Goal: Task Accomplishment & Management: Use online tool/utility

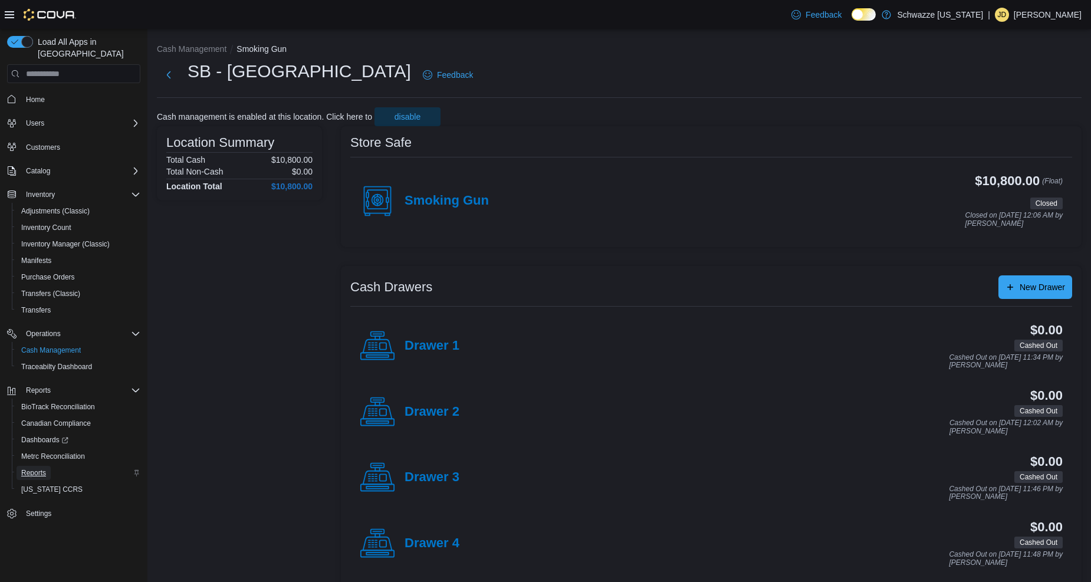
click at [42, 468] on span "Reports" at bounding box center [33, 472] width 25 height 9
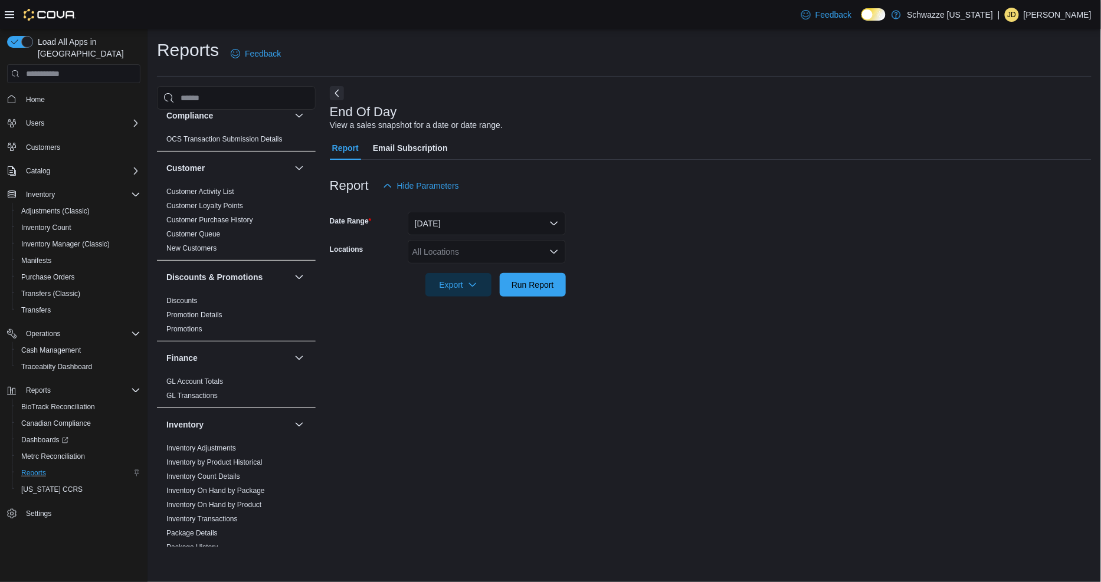
scroll to position [262, 0]
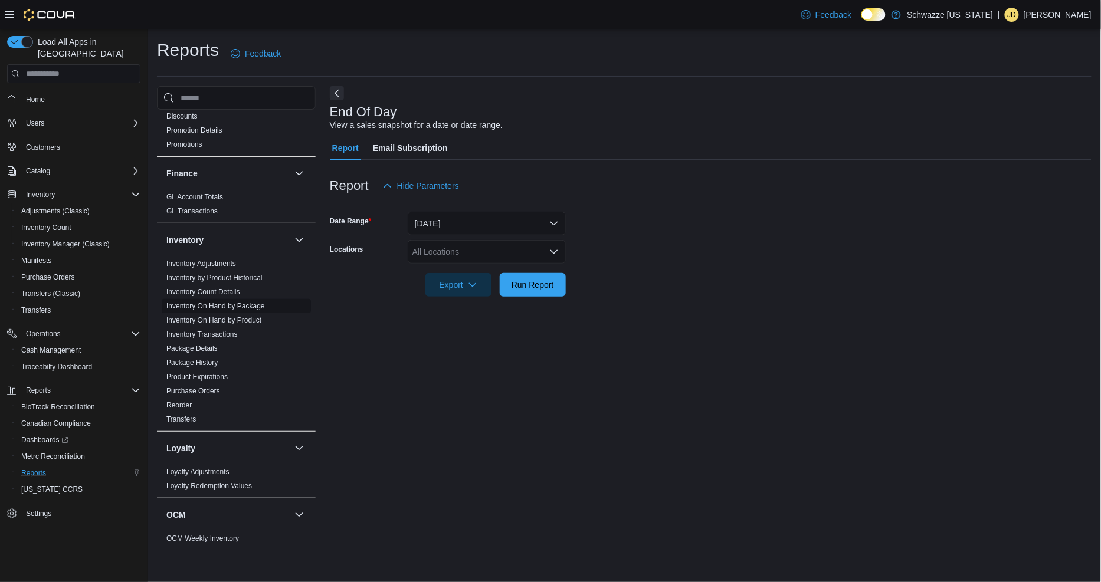
click at [225, 311] on span "Inventory On Hand by Package" at bounding box center [236, 306] width 149 height 14
click at [233, 308] on link "Inventory On Hand by Package" at bounding box center [215, 306] width 99 height 8
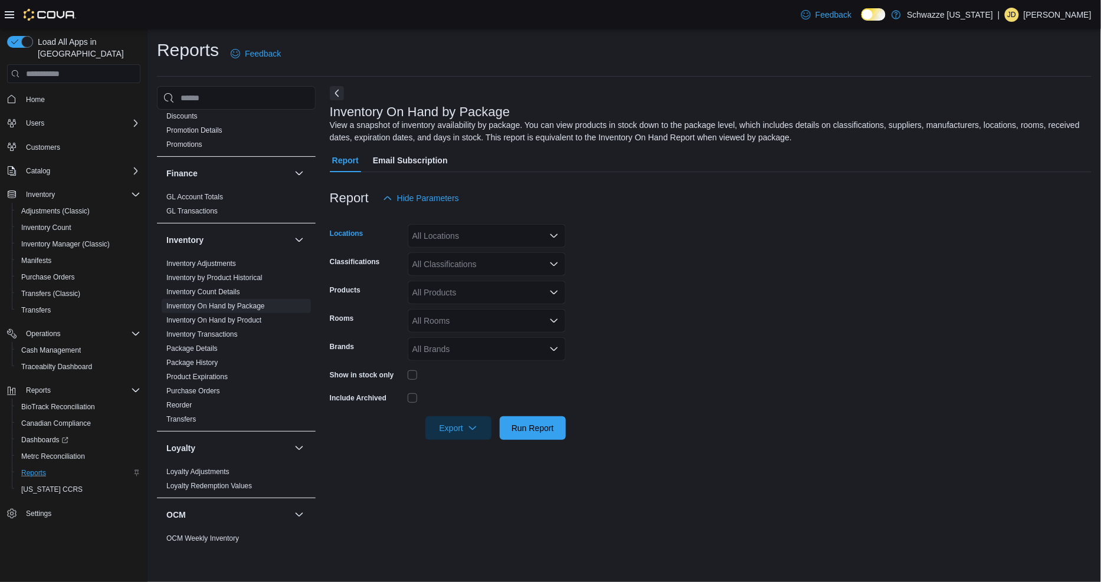
click at [438, 239] on div "All Locations" at bounding box center [487, 236] width 158 height 24
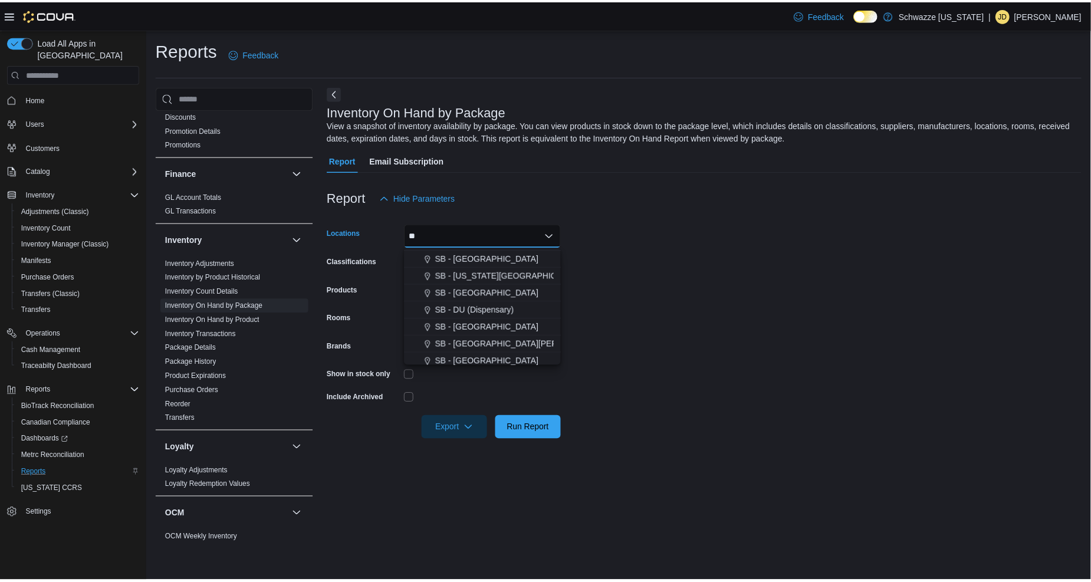
scroll to position [131, 0]
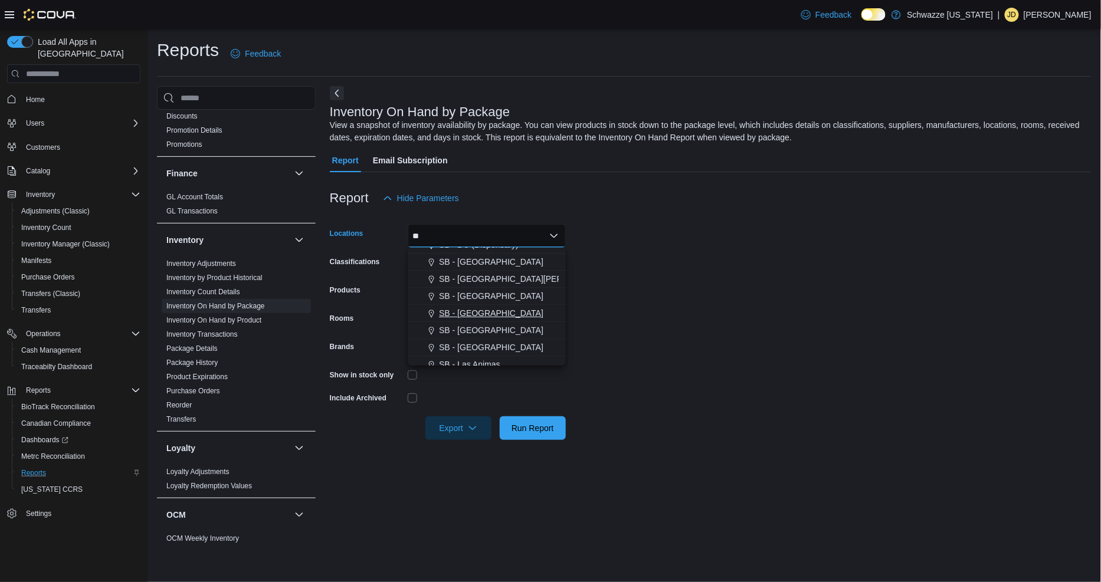
type input "**"
click at [476, 314] on span "SB - [GEOGRAPHIC_DATA]" at bounding box center [491, 313] width 104 height 12
click at [782, 301] on form "Locations [GEOGRAPHIC_DATA] - [GEOGRAPHIC_DATA] Combo box. Selected. SB - [GEOG…" at bounding box center [711, 325] width 762 height 230
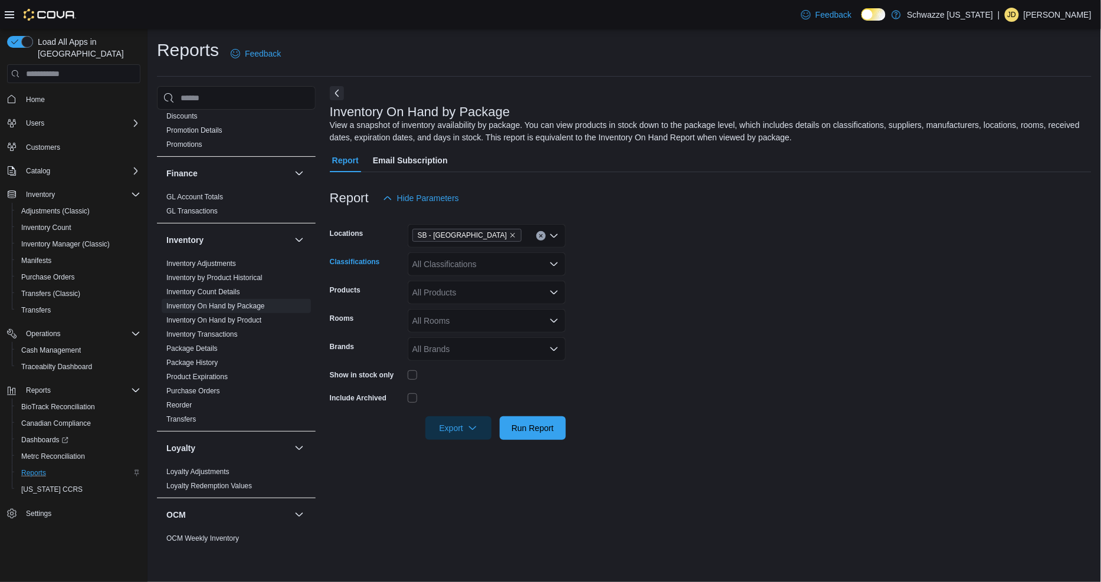
click at [475, 264] on div "All Classifications" at bounding box center [487, 265] width 158 height 24
drag, startPoint x: 875, startPoint y: 323, endPoint x: 662, endPoint y: 332, distance: 213.7
click at [870, 325] on form "Locations SB - [GEOGRAPHIC_DATA] Classifications All Classifications Products A…" at bounding box center [711, 325] width 762 height 230
click at [502, 426] on div "Export Run Report" at bounding box center [448, 429] width 236 height 24
click at [504, 426] on button "Run Report" at bounding box center [533, 428] width 66 height 24
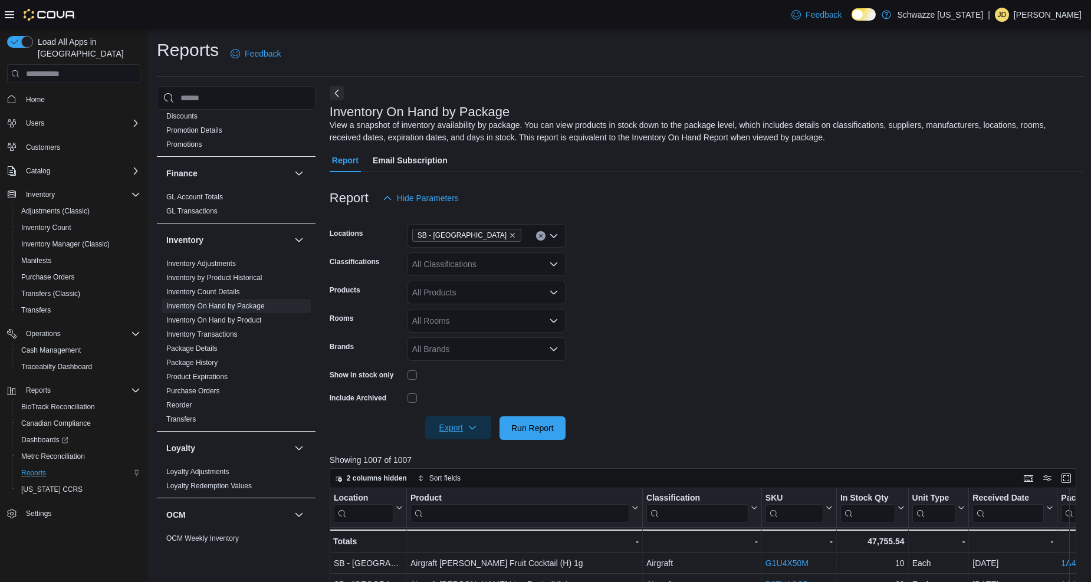
click at [468, 432] on icon "button" at bounding box center [472, 427] width 9 height 9
click at [474, 446] on button "Export to Excel" at bounding box center [460, 452] width 67 height 24
